Goal: Navigation & Orientation: Find specific page/section

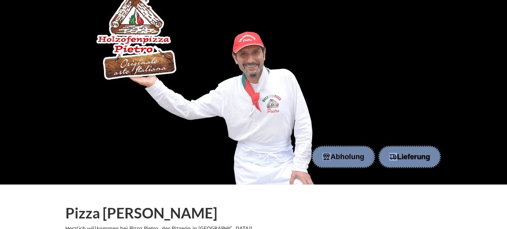
scroll to position [52, 0]
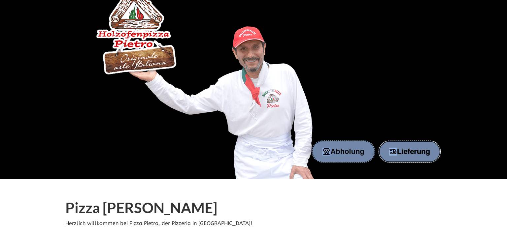
click at [417, 148] on button "Lieferung" at bounding box center [409, 152] width 63 height 22
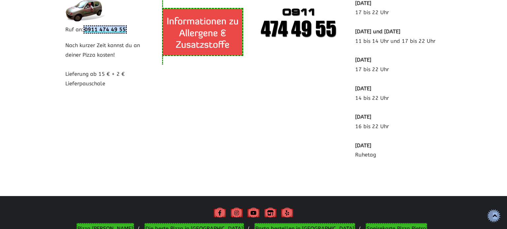
scroll to position [1331, 0]
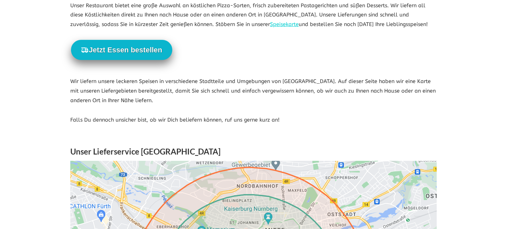
scroll to position [79, 0]
